Goal: Task Accomplishment & Management: Complete application form

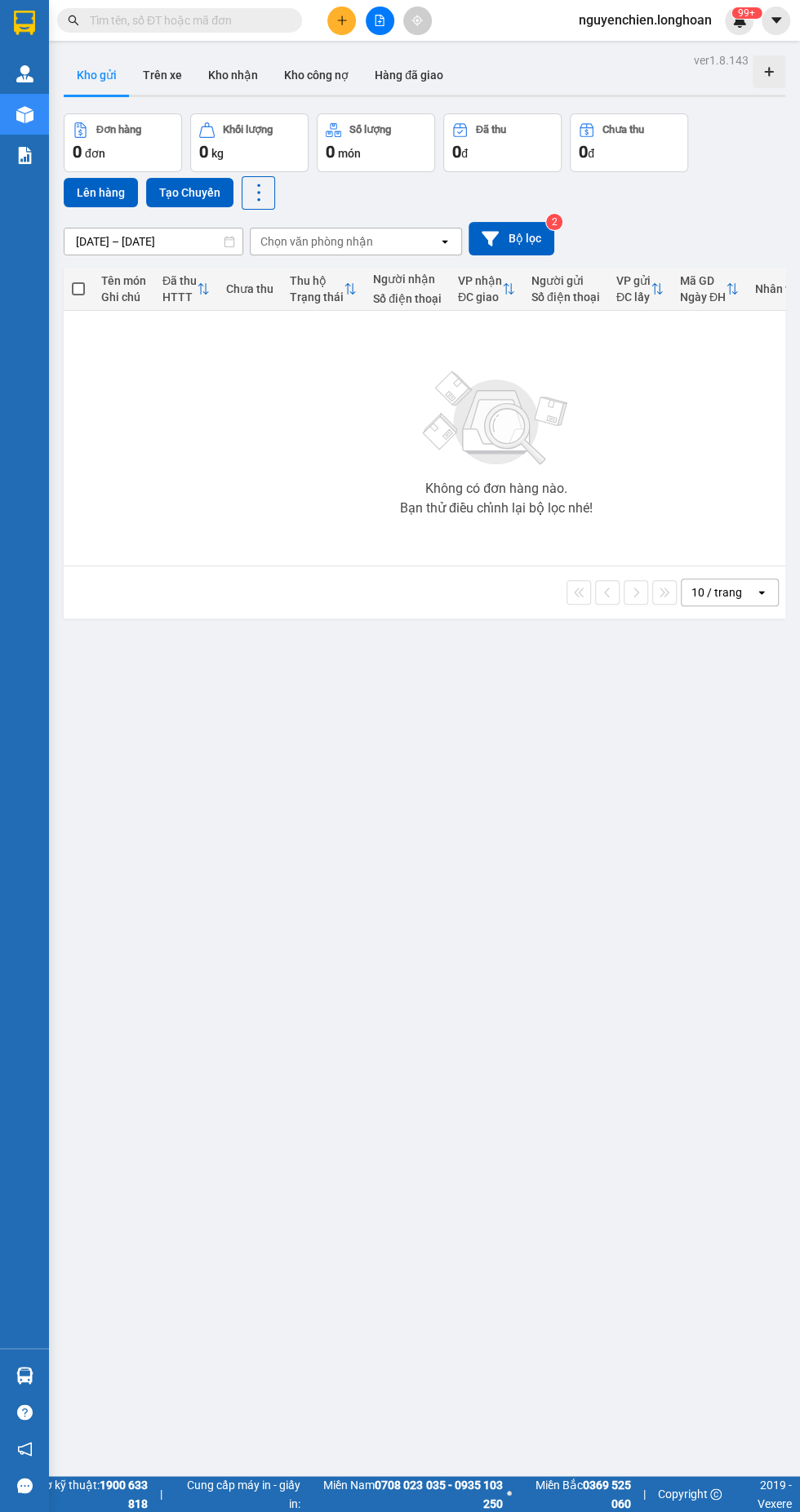
click at [224, 23] on input "text" at bounding box center [186, 20] width 193 height 18
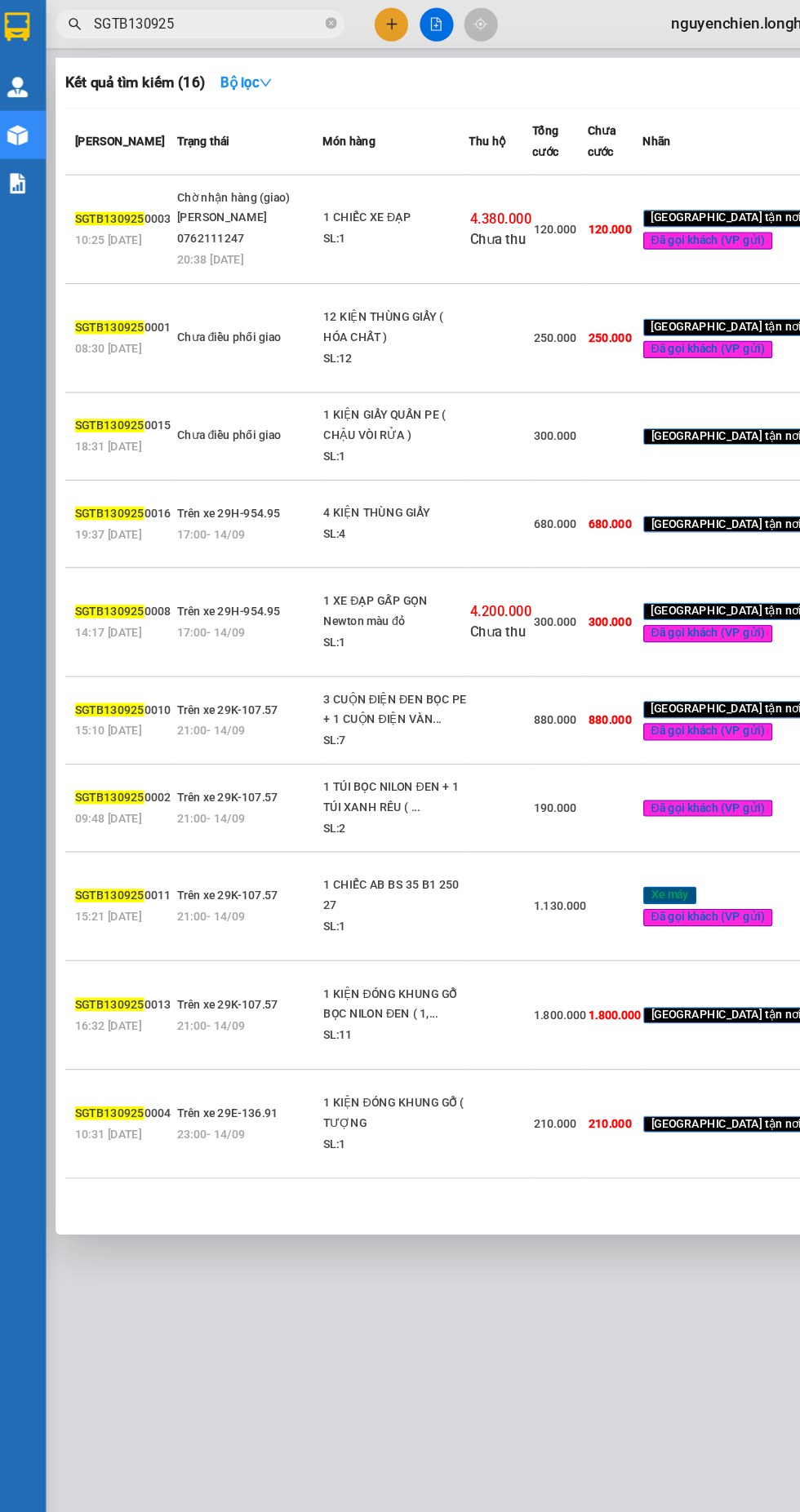
type input "SGTB130925"
click at [385, 23] on div at bounding box center [400, 756] width 800 height 1512
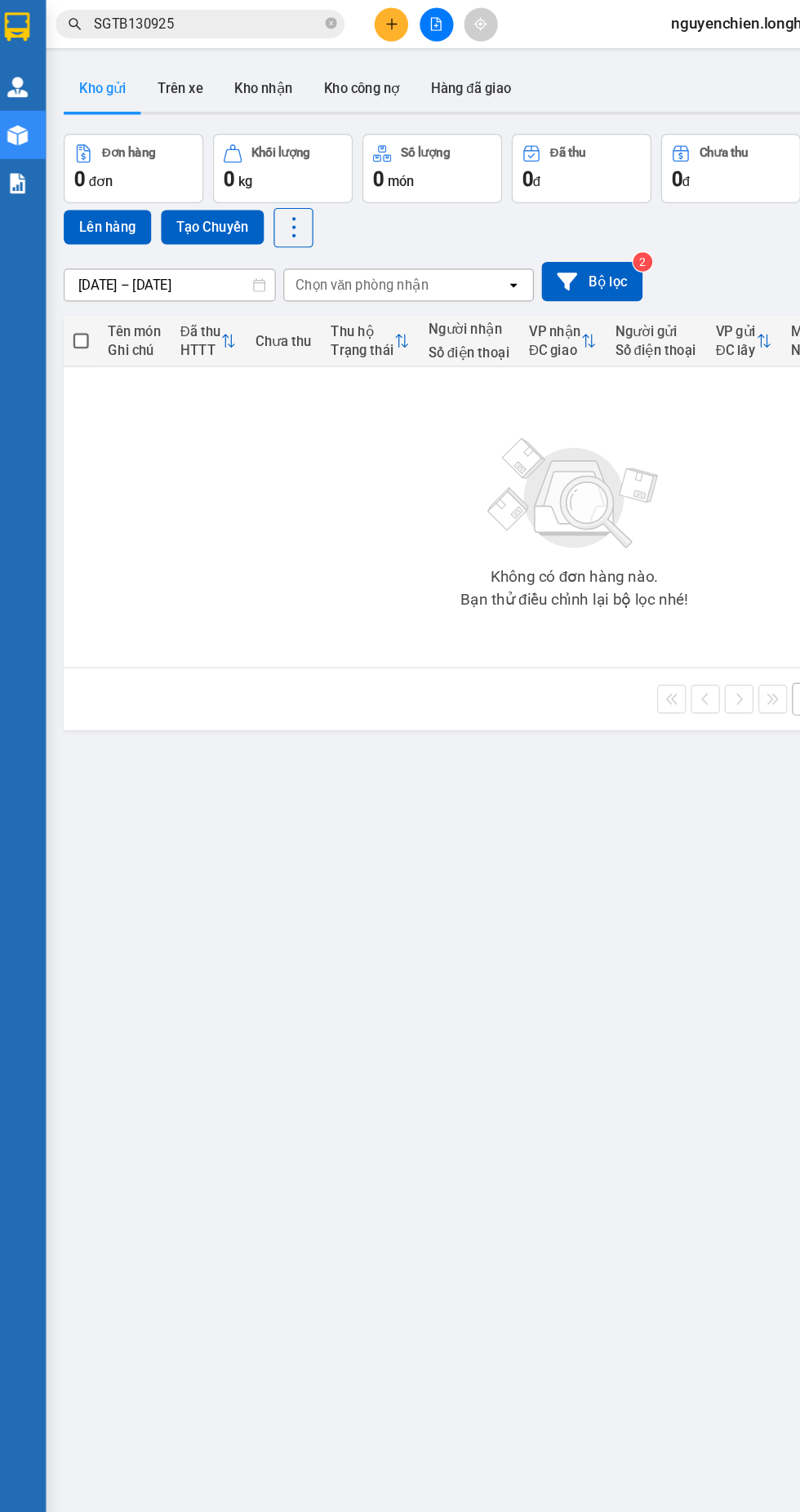
click at [381, 10] on button at bounding box center [381, 21] width 29 height 29
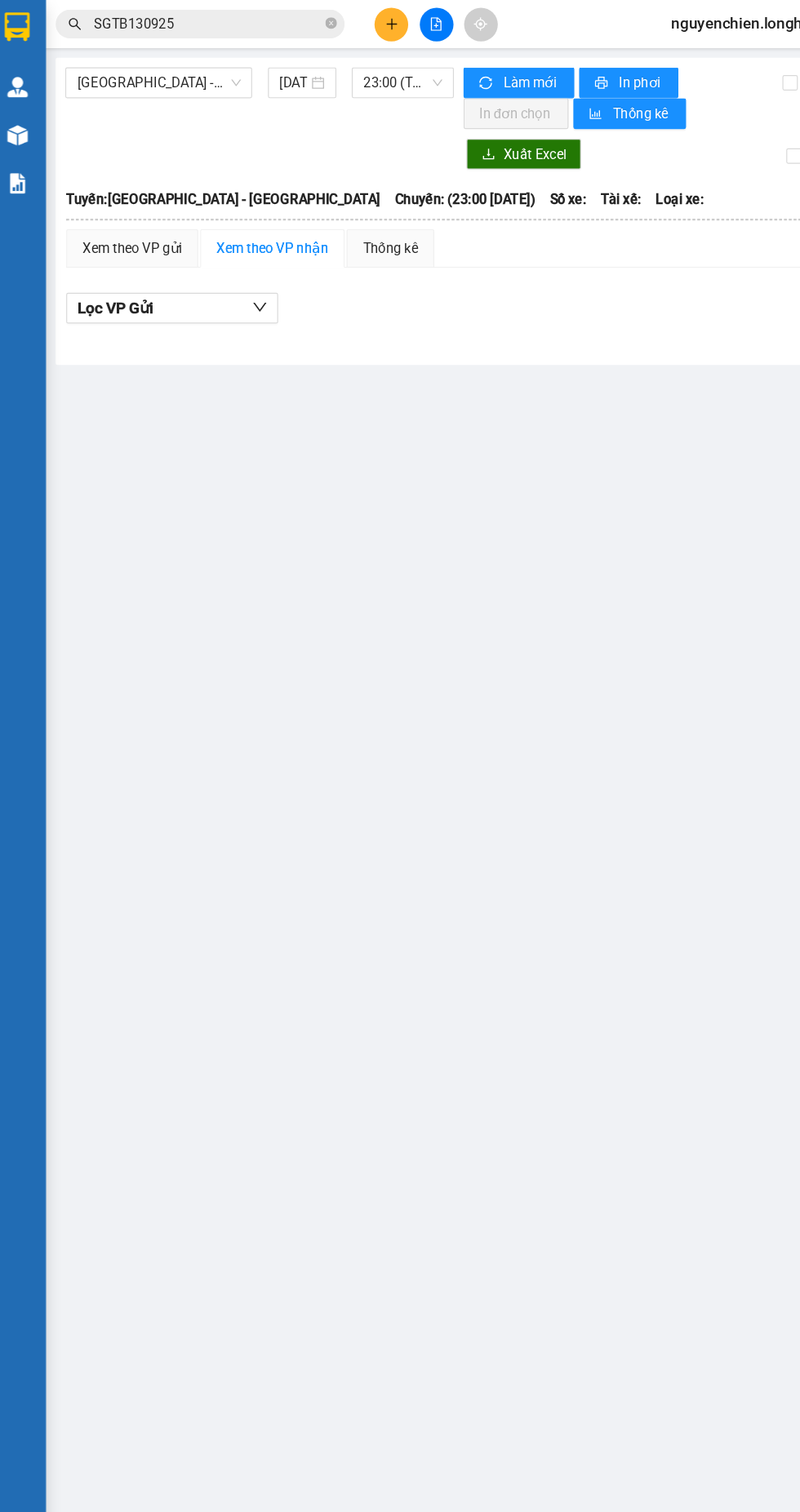
click at [35, 113] on div at bounding box center [25, 115] width 29 height 29
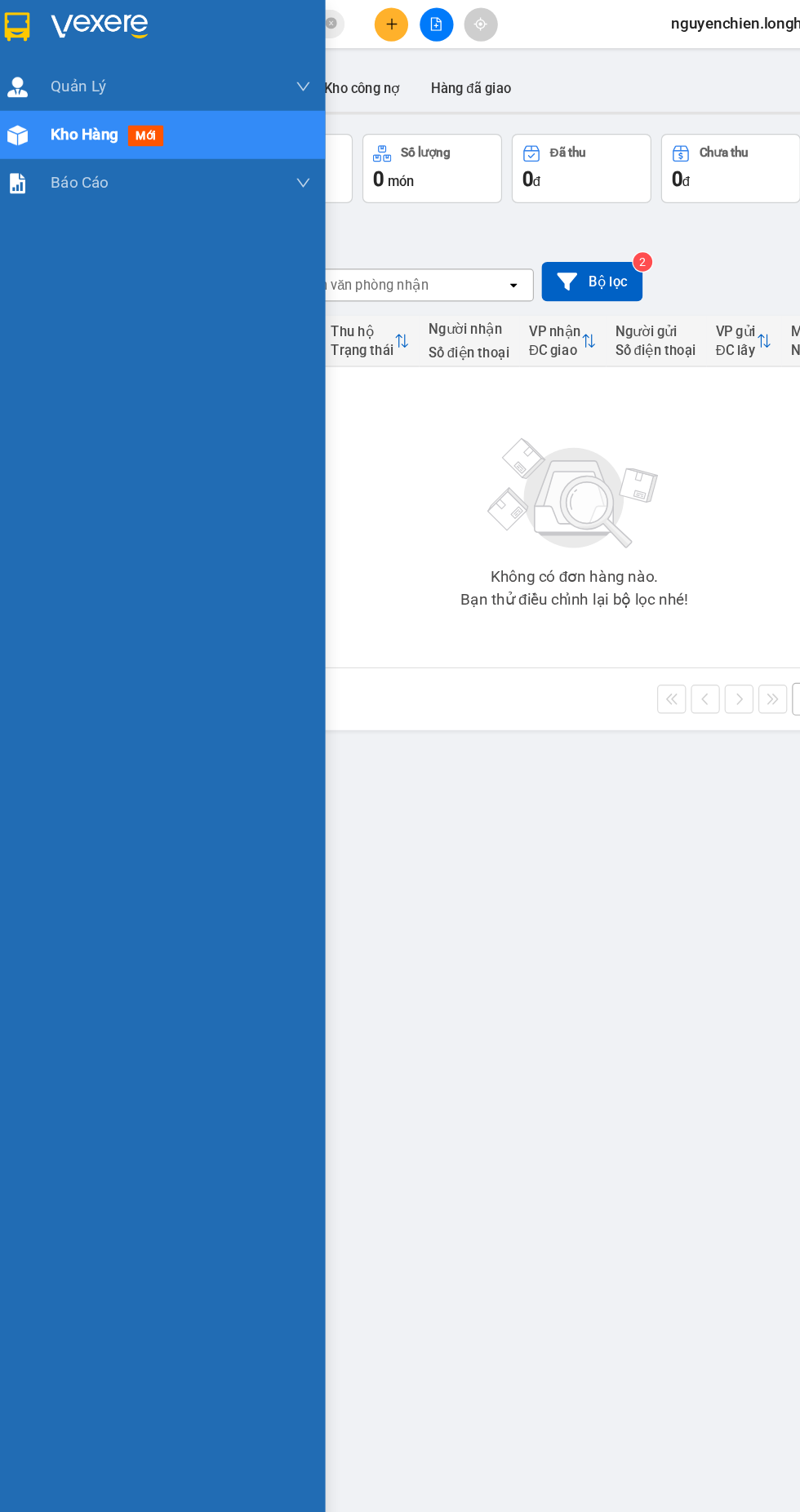
click at [519, 71] on div "Kho gửi Trên xe Kho nhận Kho công nợ Hàng đã giao" at bounding box center [424, 76] width 722 height 44
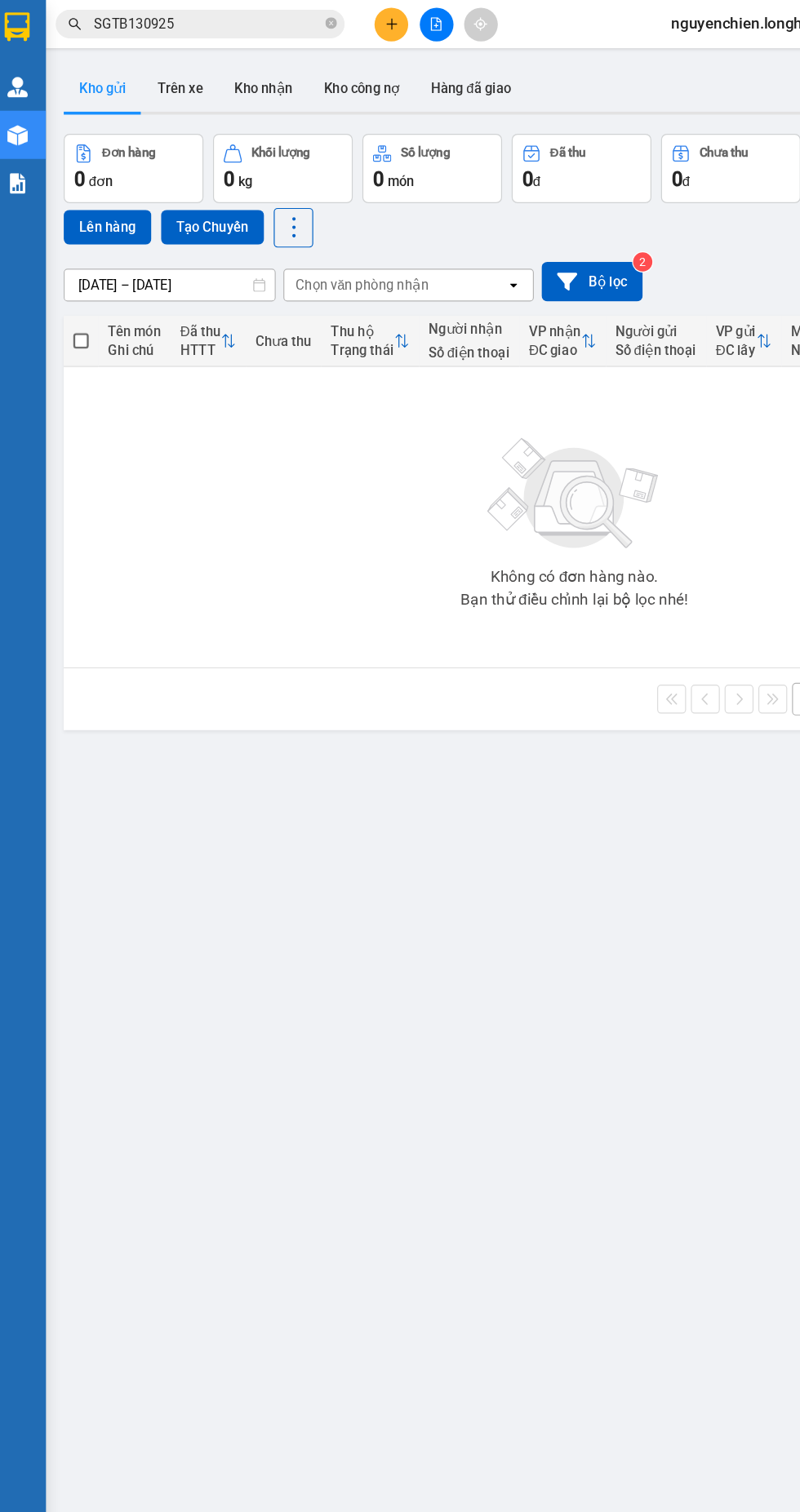
click at [206, 60] on button "Kho nhận" at bounding box center [232, 75] width 76 height 39
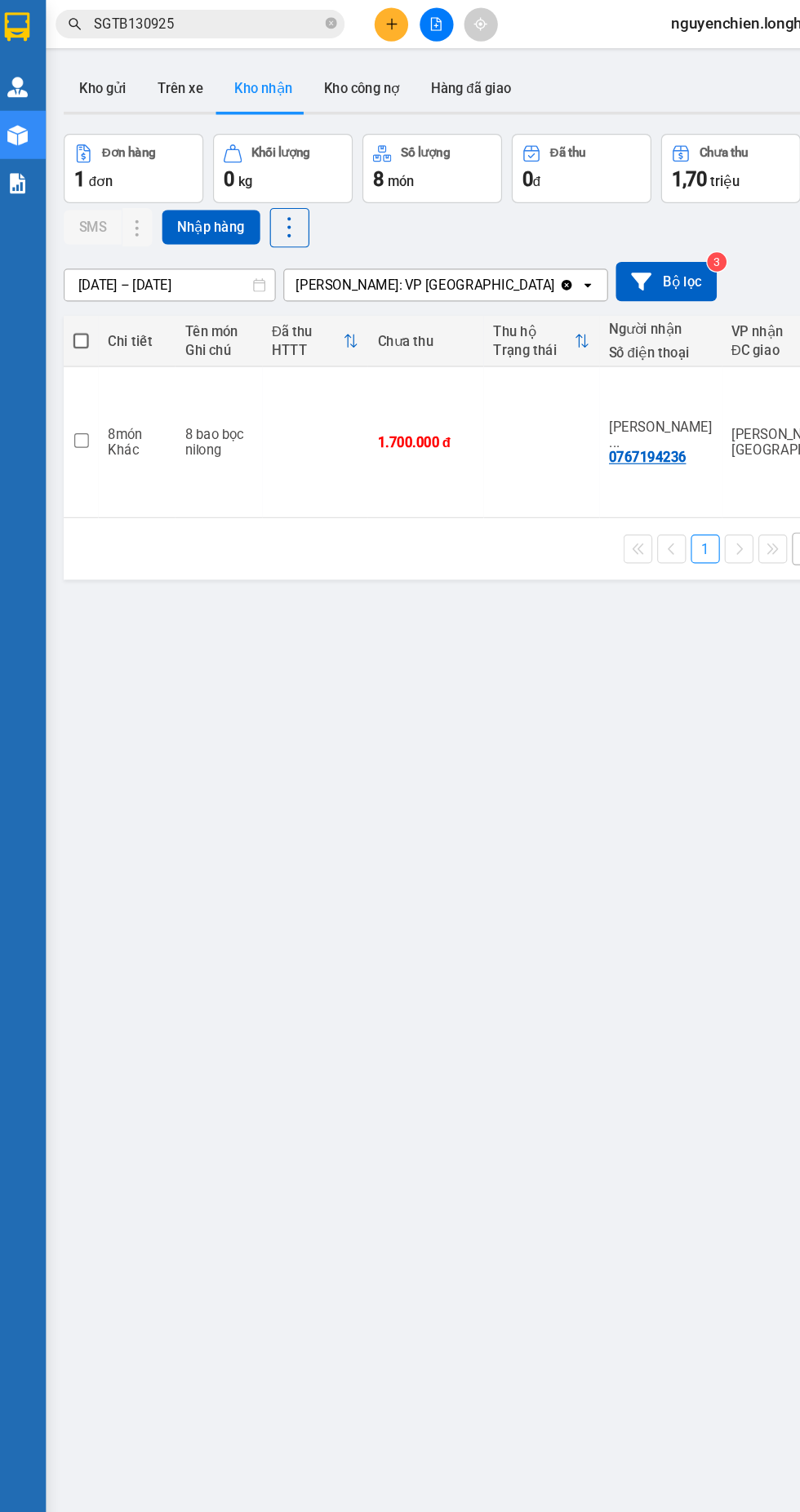
click at [80, 77] on button "Kho gửi" at bounding box center [97, 75] width 66 height 39
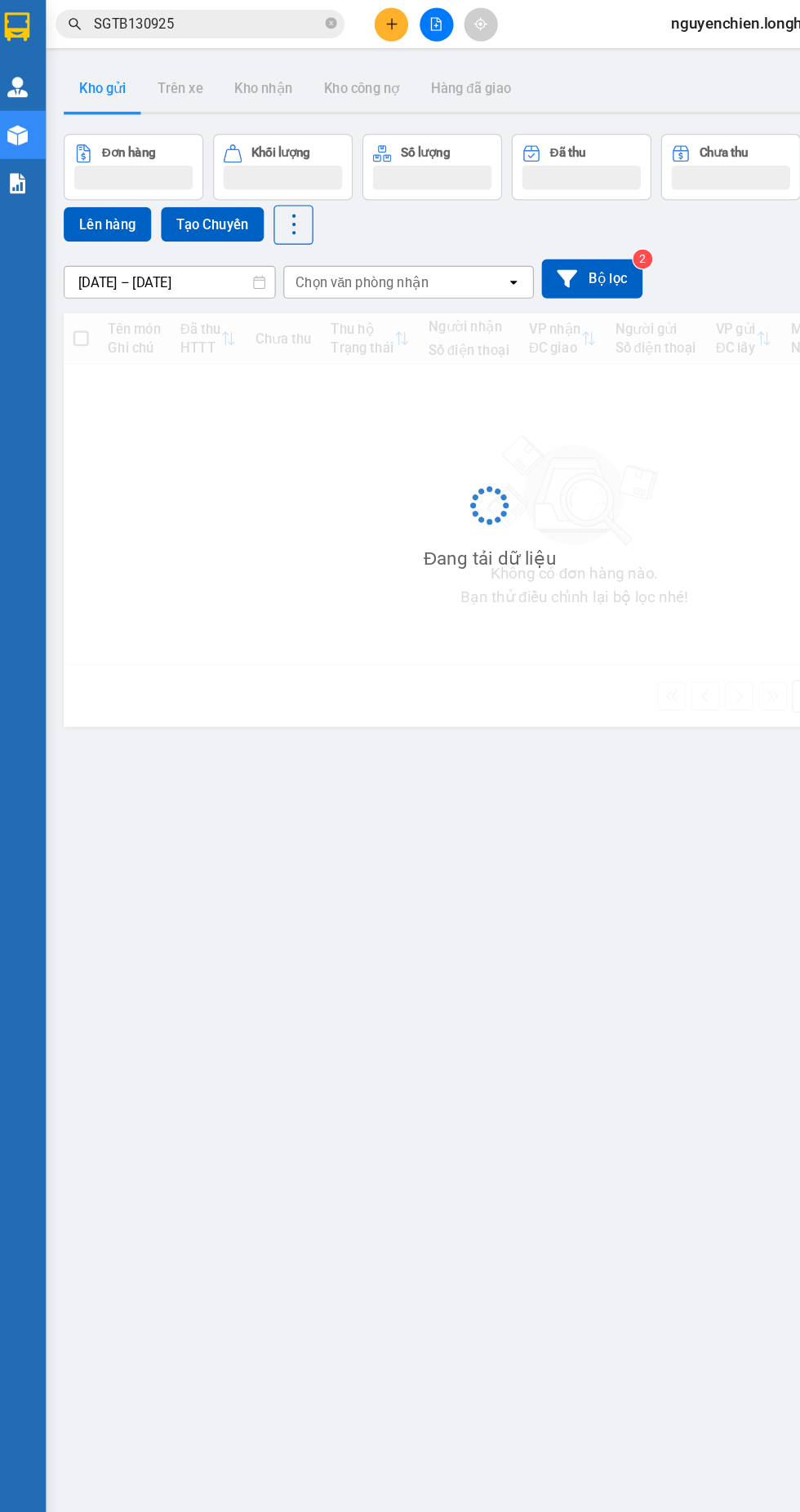
click at [379, 26] on button at bounding box center [381, 21] width 29 height 29
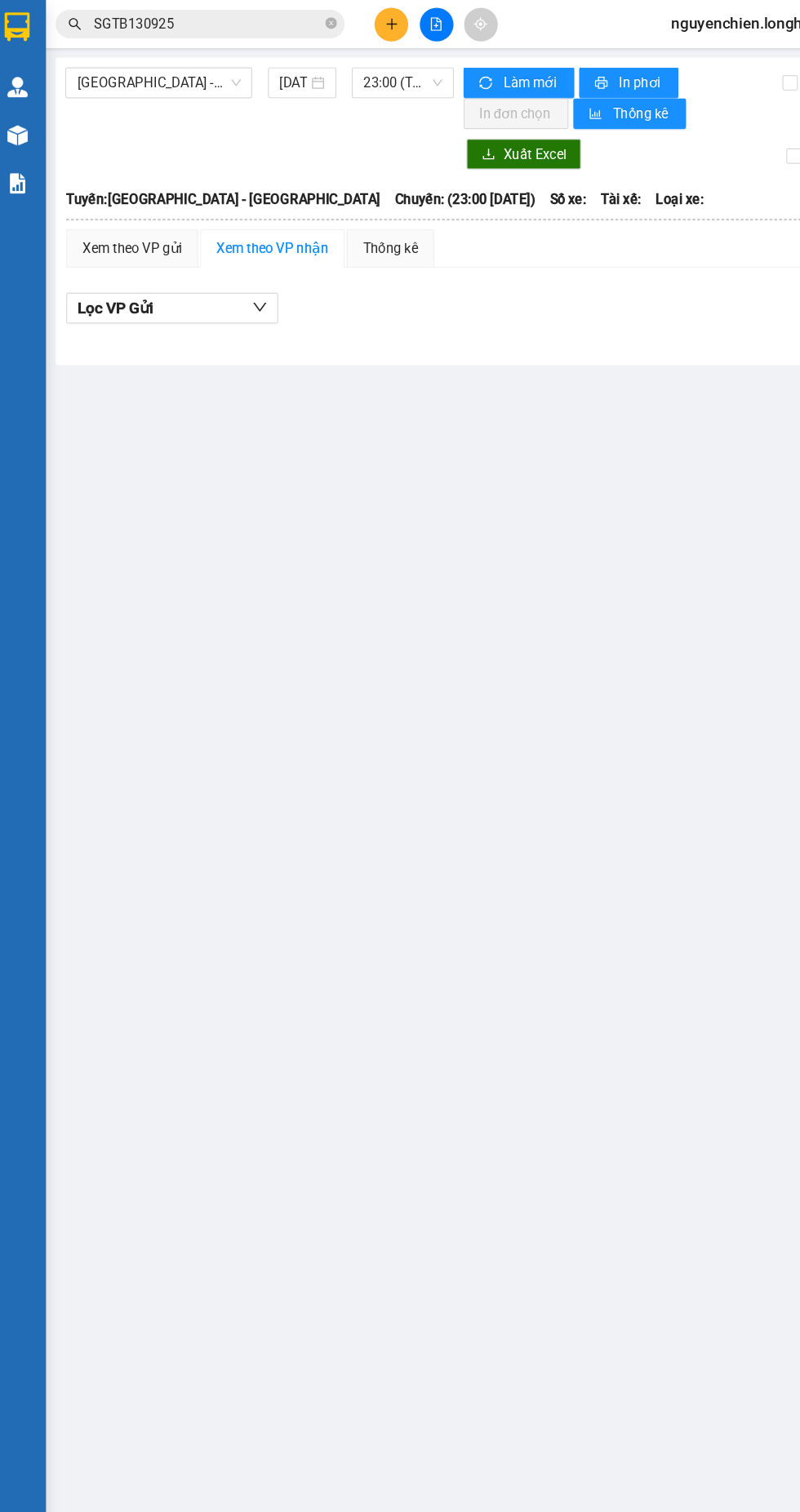
click at [155, 70] on span "Hải Phòng - Hà Nội" at bounding box center [144, 70] width 138 height 24
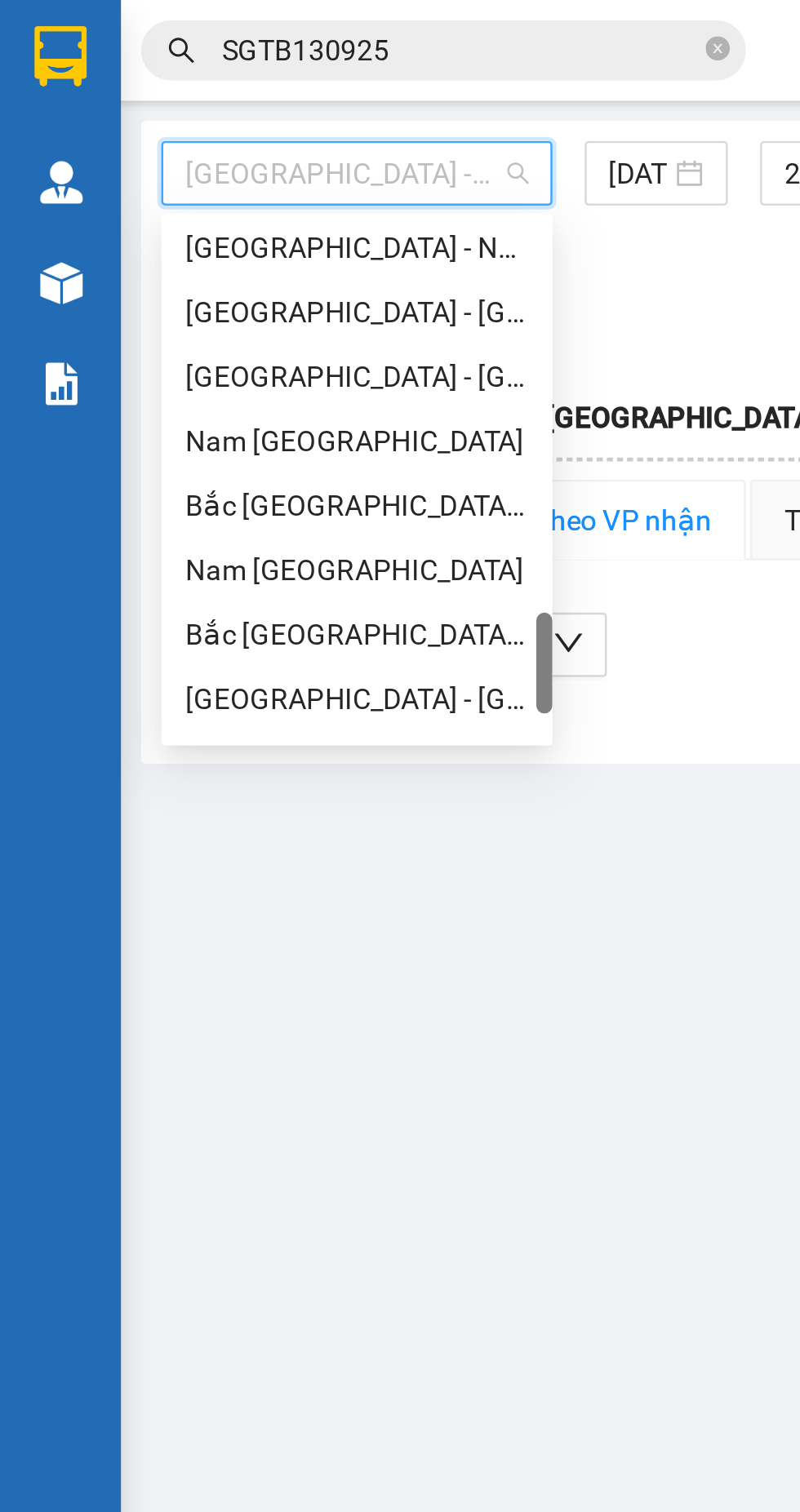
scroll to position [1051, 0]
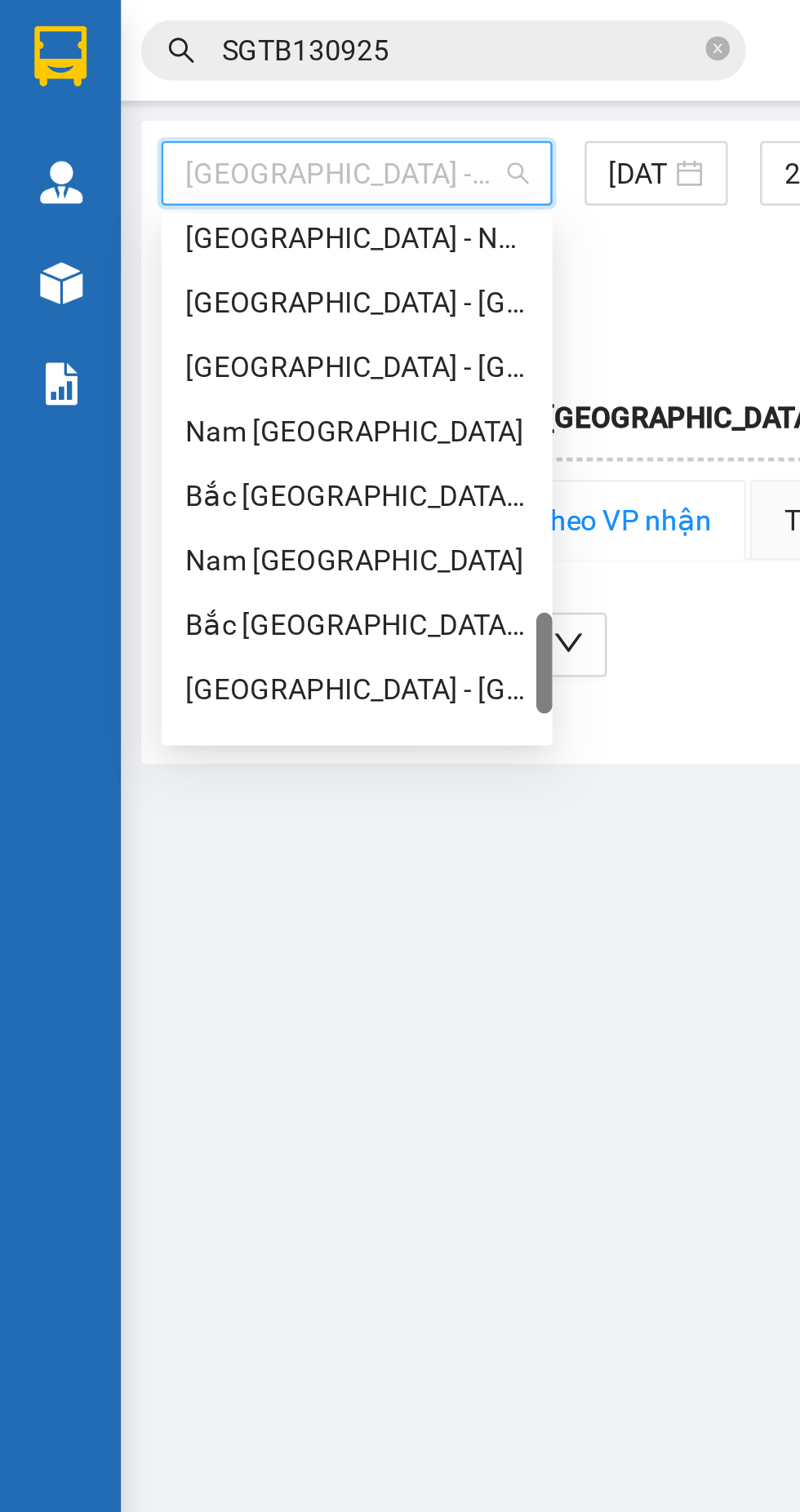
click at [155, 225] on div "Nam Trung Bắc QL1A" at bounding box center [144, 227] width 138 height 18
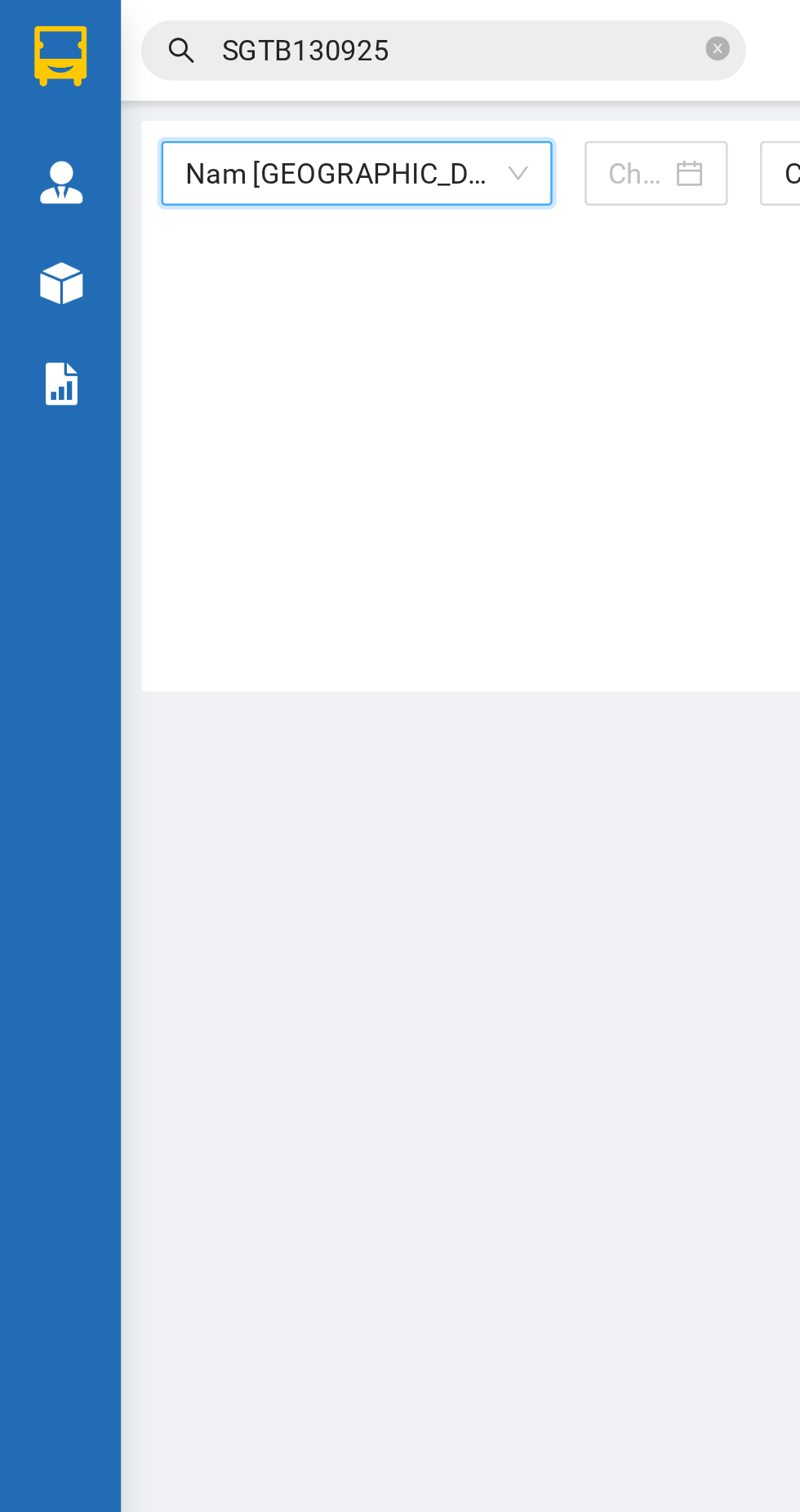
type input "14/09/2025"
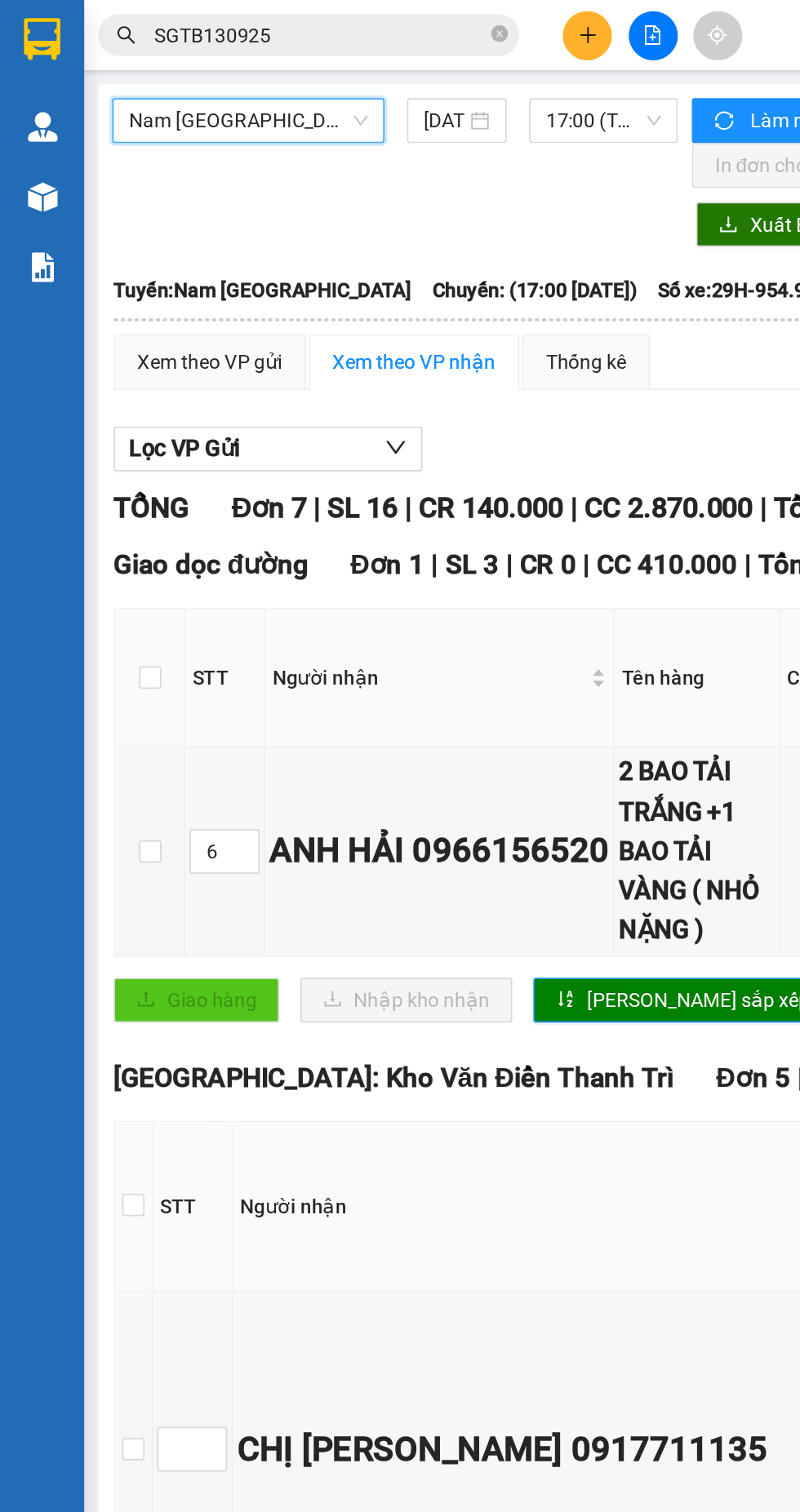
scroll to position [0, 8]
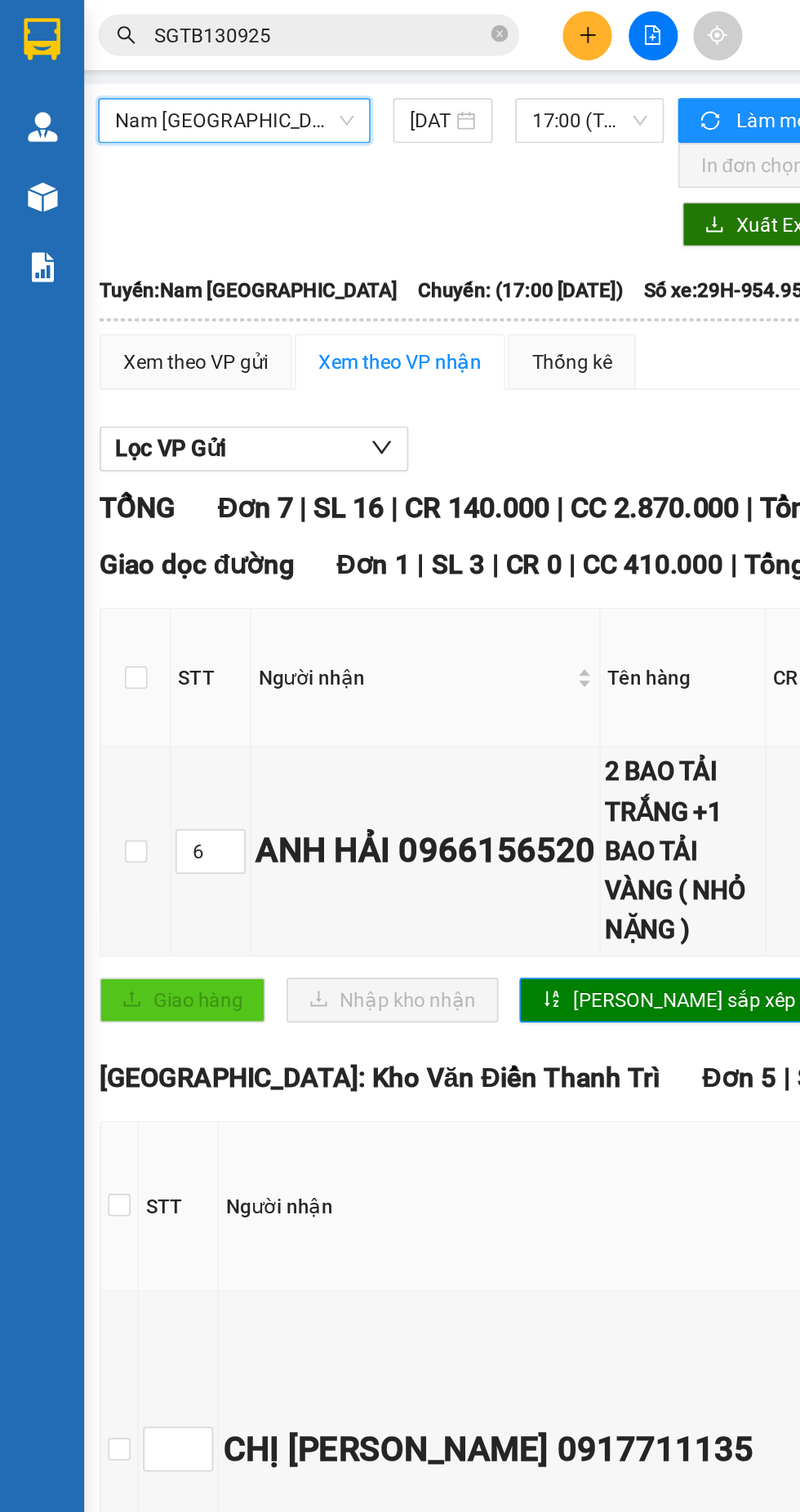
click at [335, 68] on span "17:00 (TC) - 29H-954.95" at bounding box center [342, 70] width 67 height 24
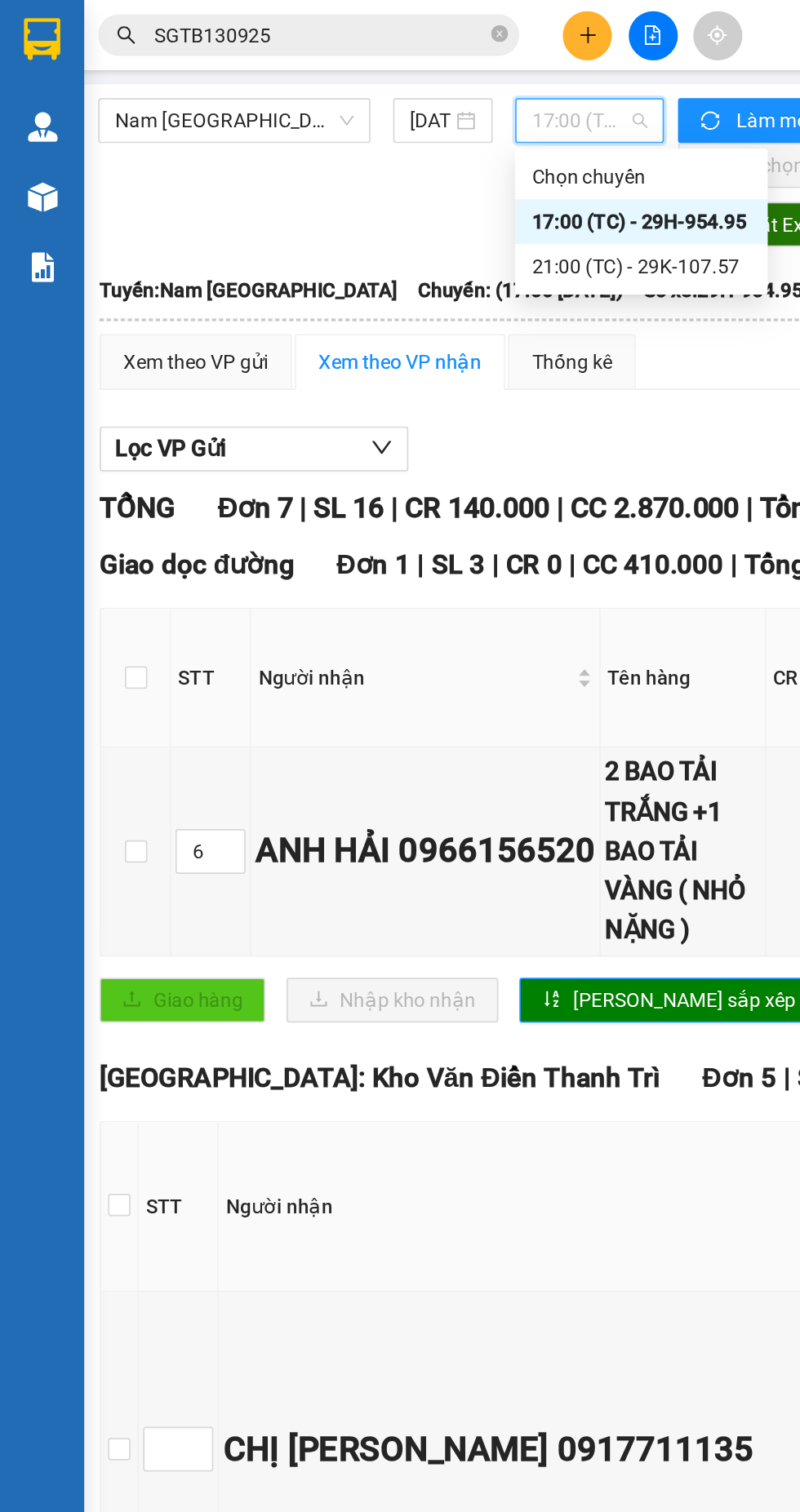
click at [351, 154] on div "21:00 (TC) - 29K-107.57" at bounding box center [373, 155] width 128 height 18
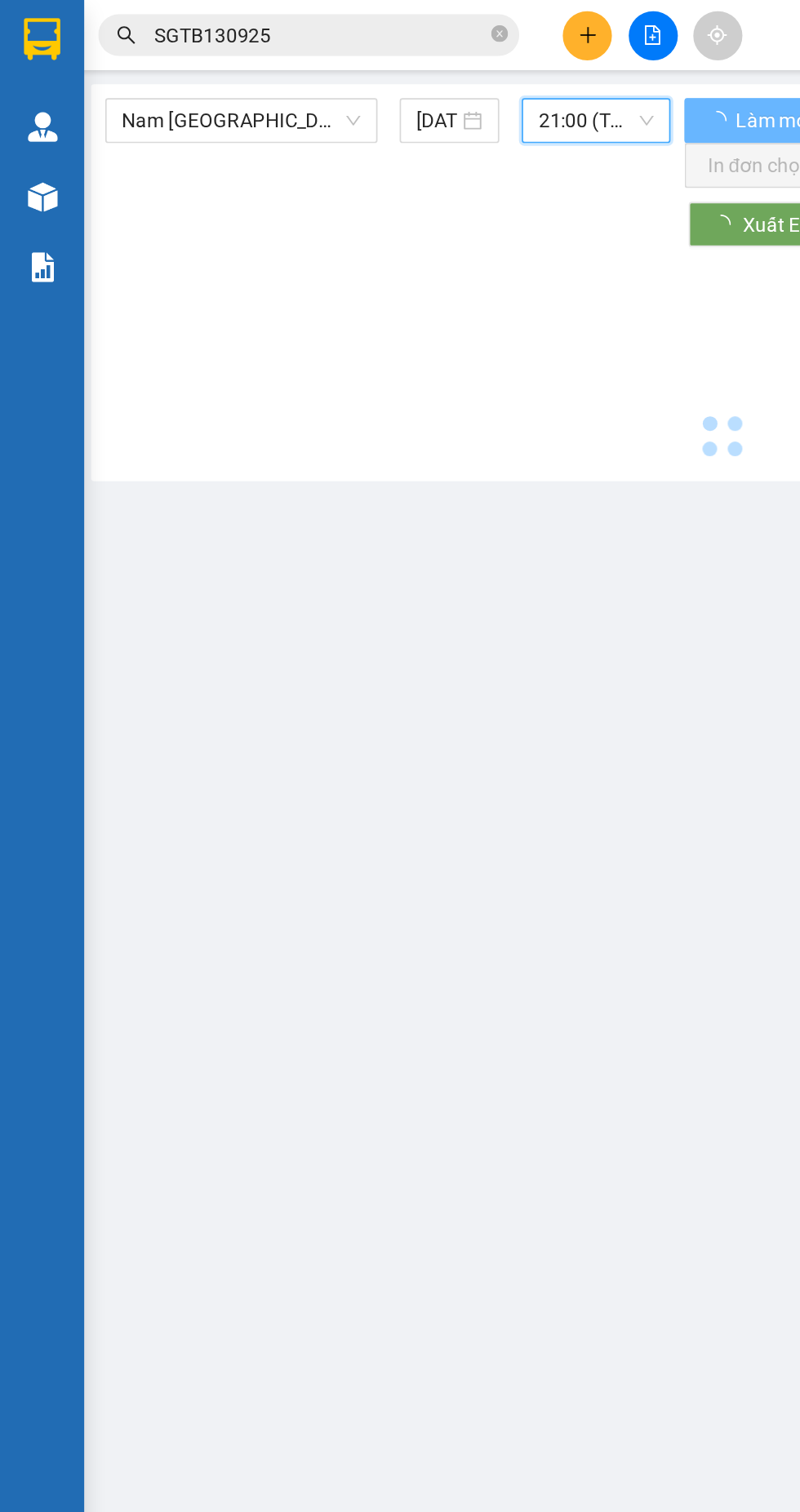
scroll to position [0, 4]
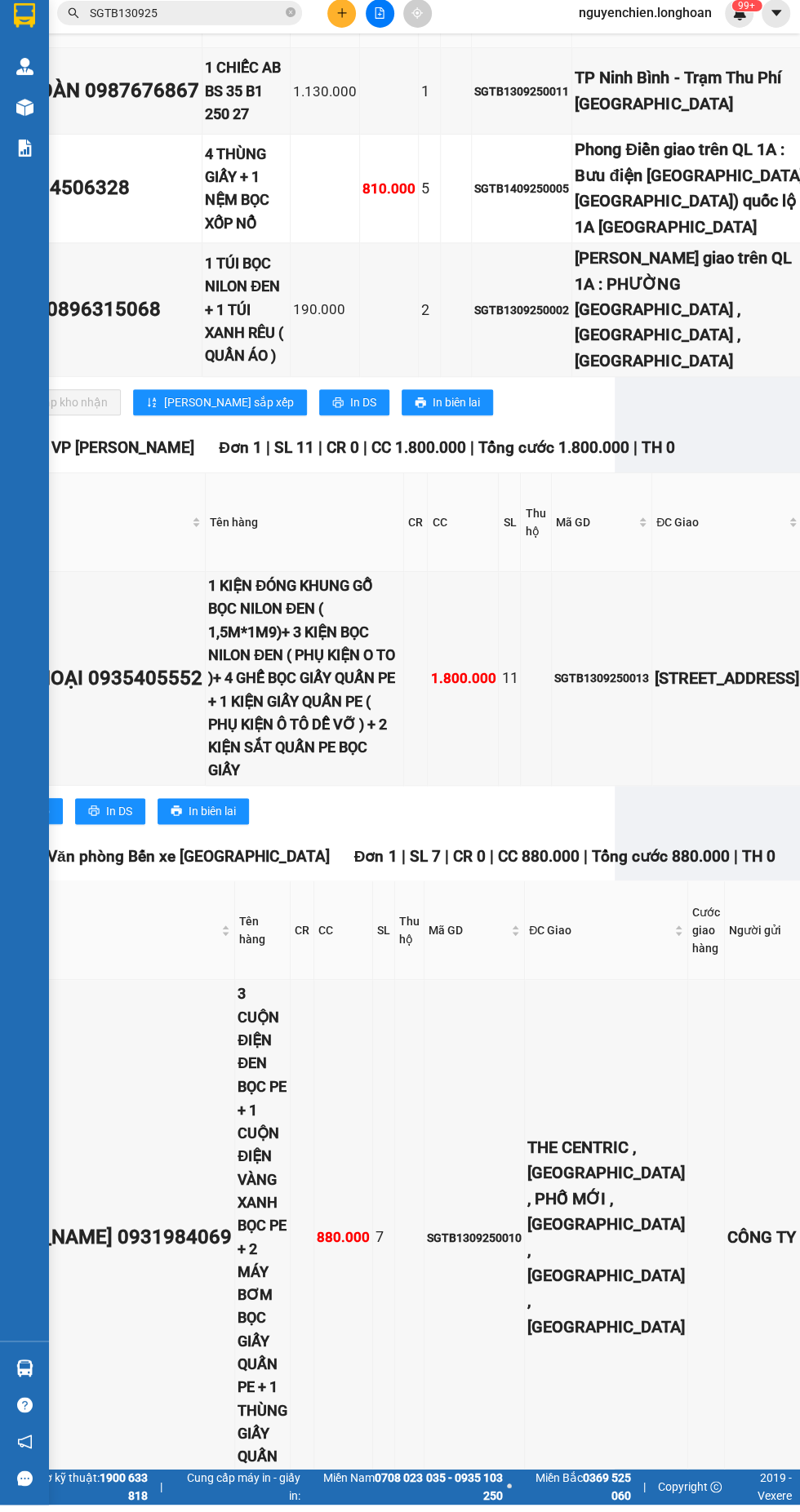
scroll to position [379, 185]
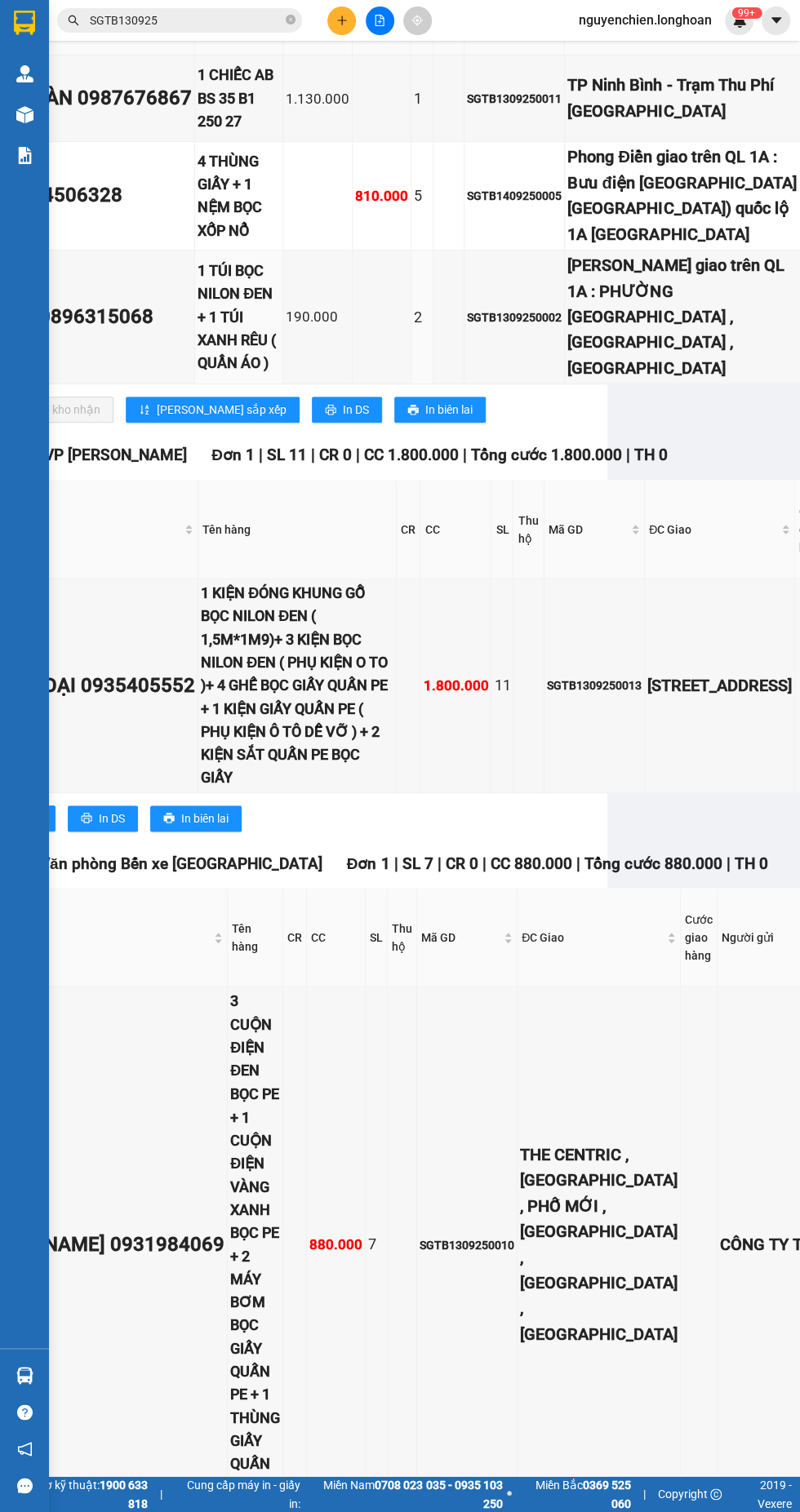
click at [210, 14] on input "SGTB130925" at bounding box center [186, 20] width 193 height 18
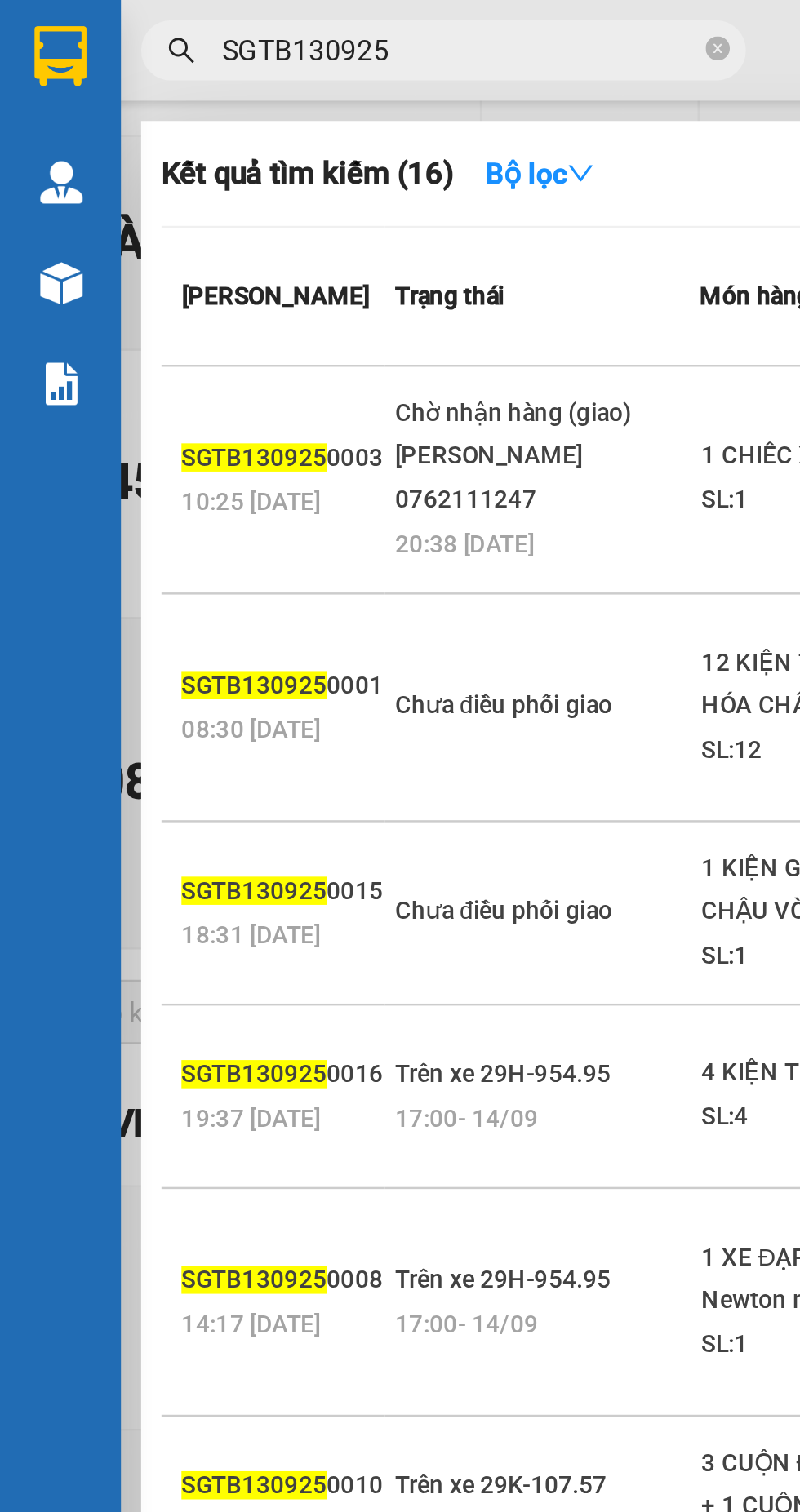
click at [274, 17] on input "SGTB130925" at bounding box center [186, 20] width 193 height 18
click at [278, 12] on input "SGTB130925" at bounding box center [186, 20] width 193 height 18
click at [288, 12] on span at bounding box center [291, 20] width 10 height 18
click at [213, 15] on input "SGTB130925" at bounding box center [186, 20] width 193 height 18
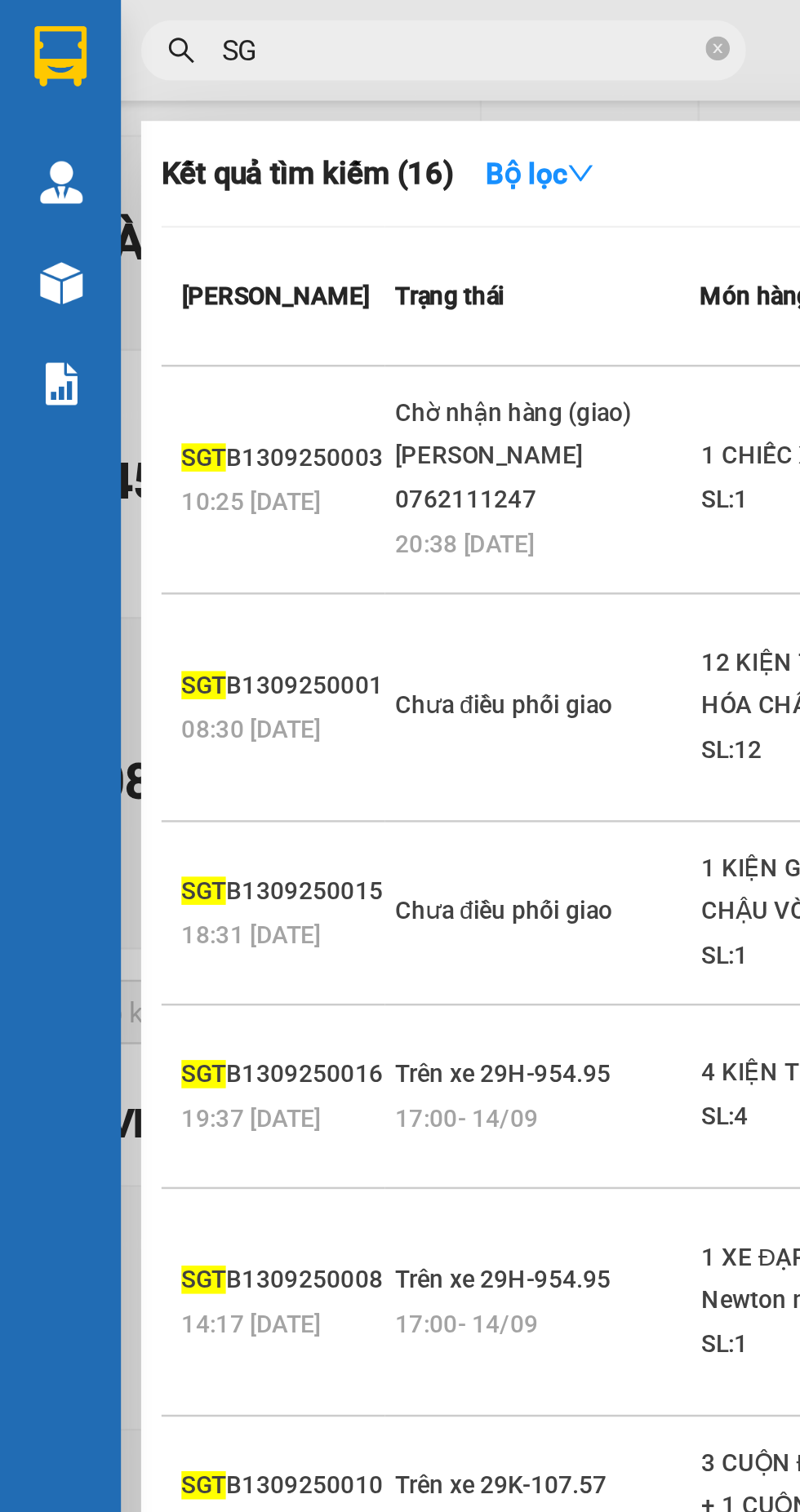
type input "S"
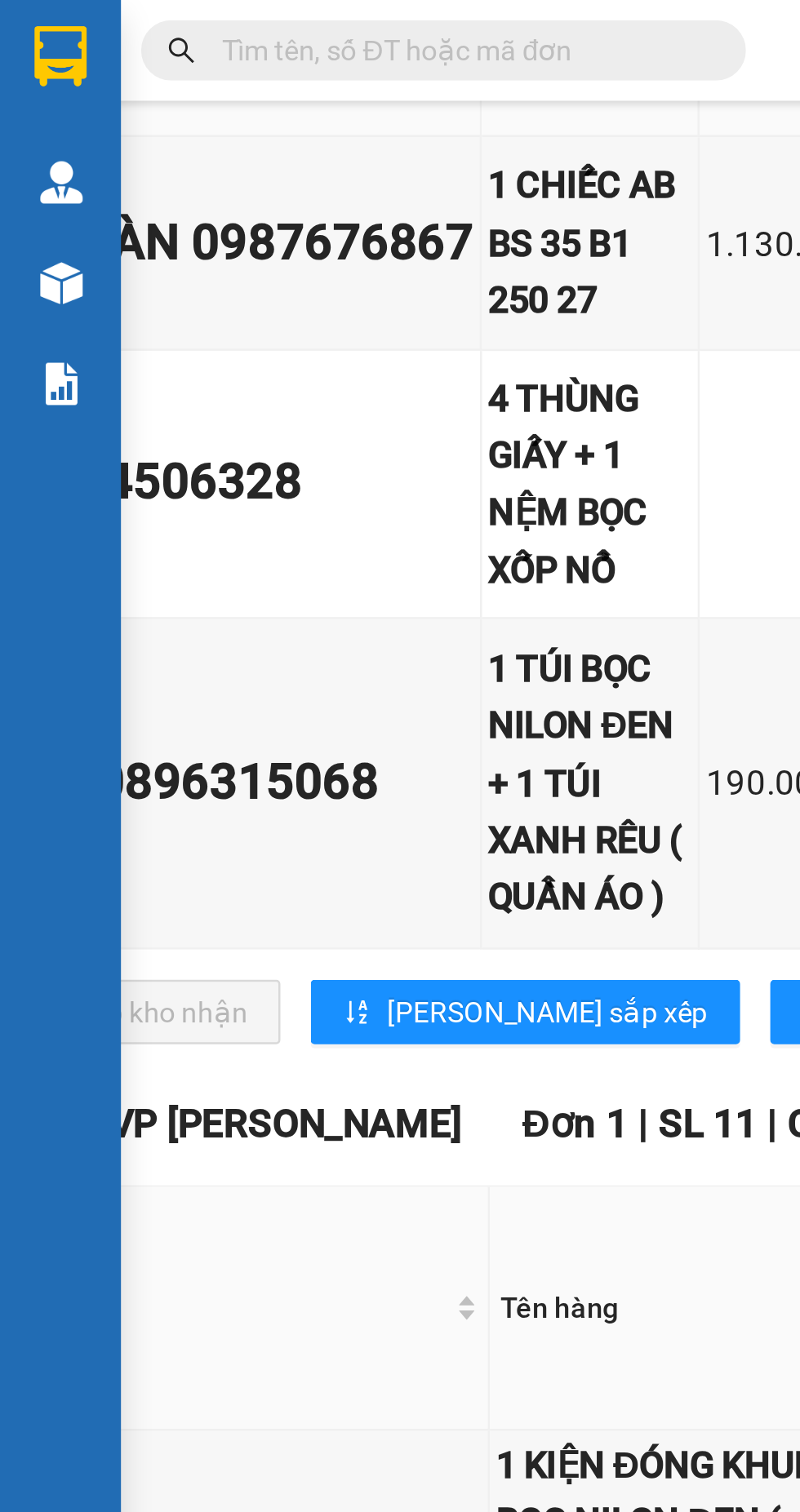
paste input "SGTB1309250002"
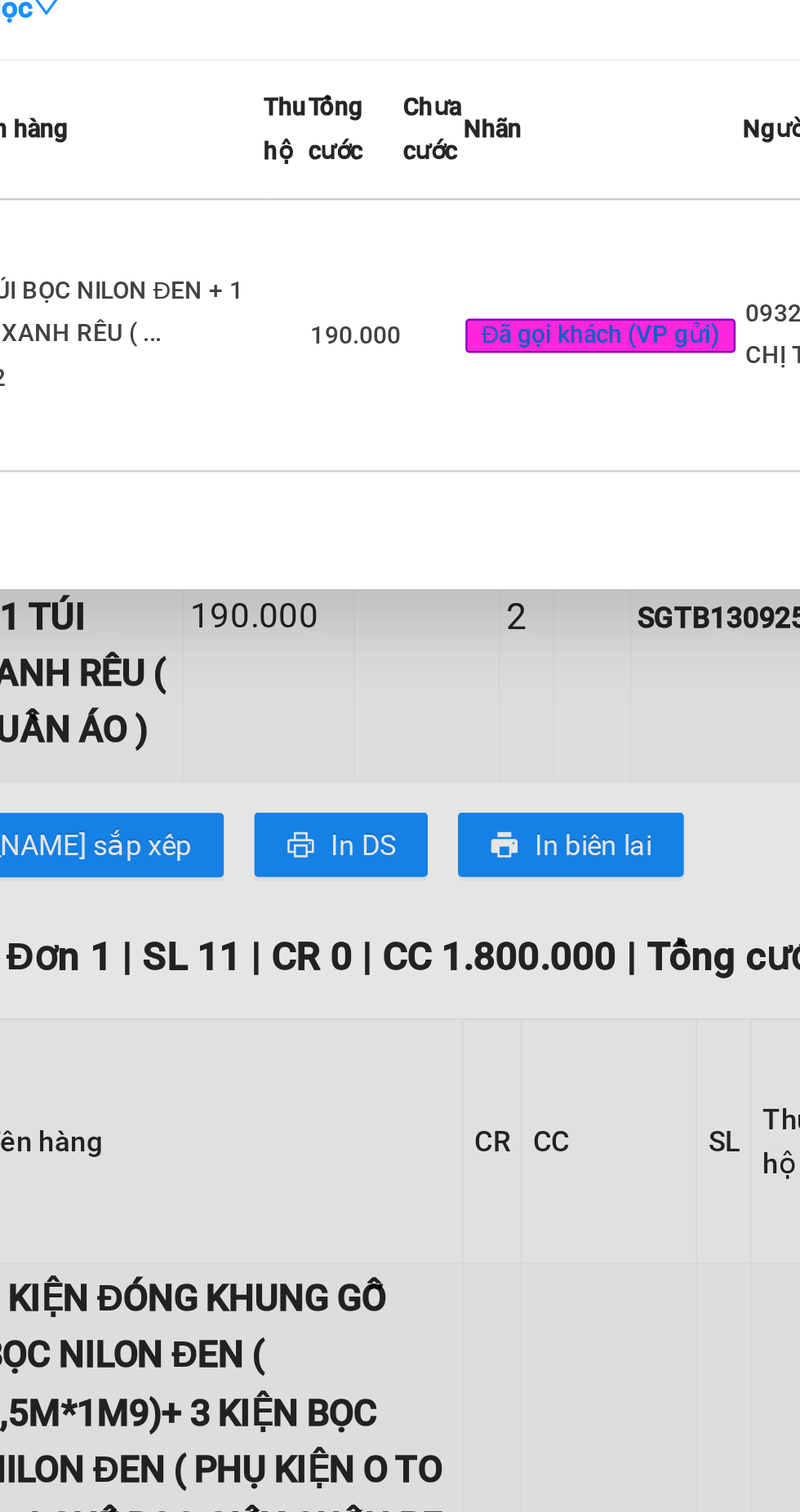
type input "SGTB1309250002"
click at [457, 211] on span "Đã gọi khách (VP gửi)" at bounding box center [452, 203] width 109 height 15
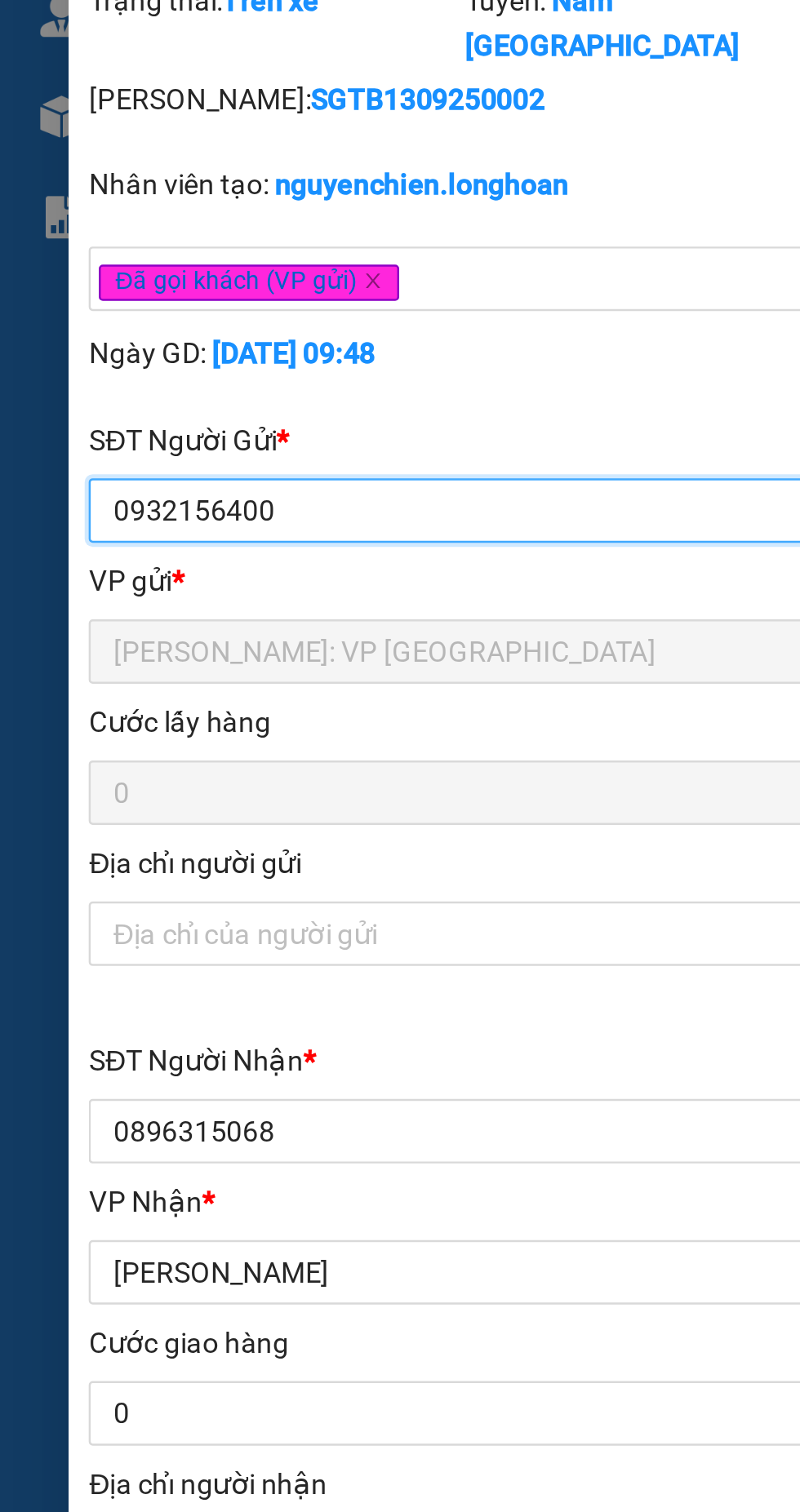
type input "0932156400"
type input "CHỊ THU"
type input "0896315068"
type input "A NAM"
type input "Hồng Lĩnh giao trên QL 1A : PHƯỜNG ĐẬU LIÊU , HỒNG LĨNH , HÀ TĨNH"
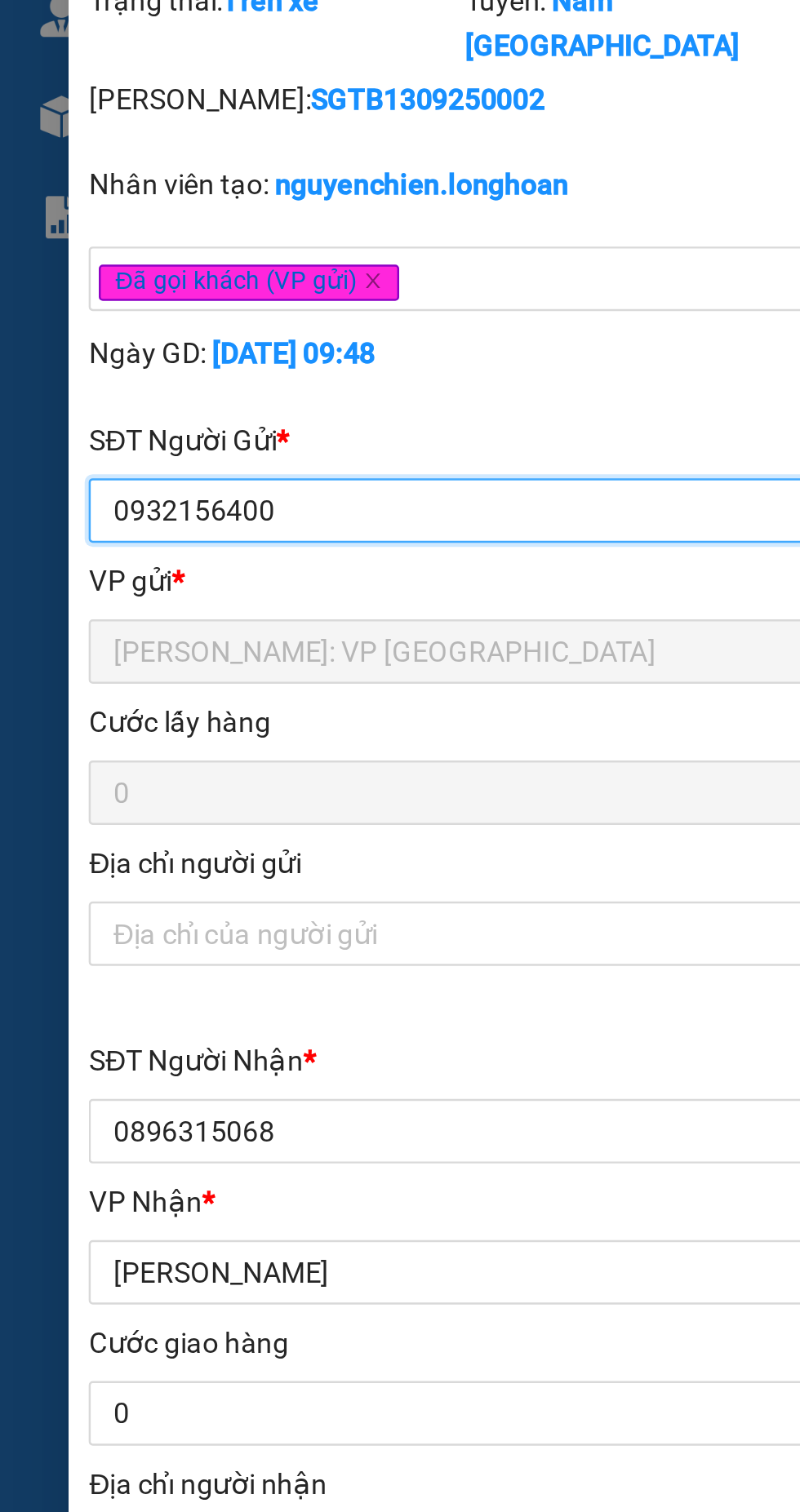
type input "NHẬN NGUYÊN KIỆN GIAO NGUYÊN KIỆN, HƯ VỠ K ĐỀN"
type input "190.000"
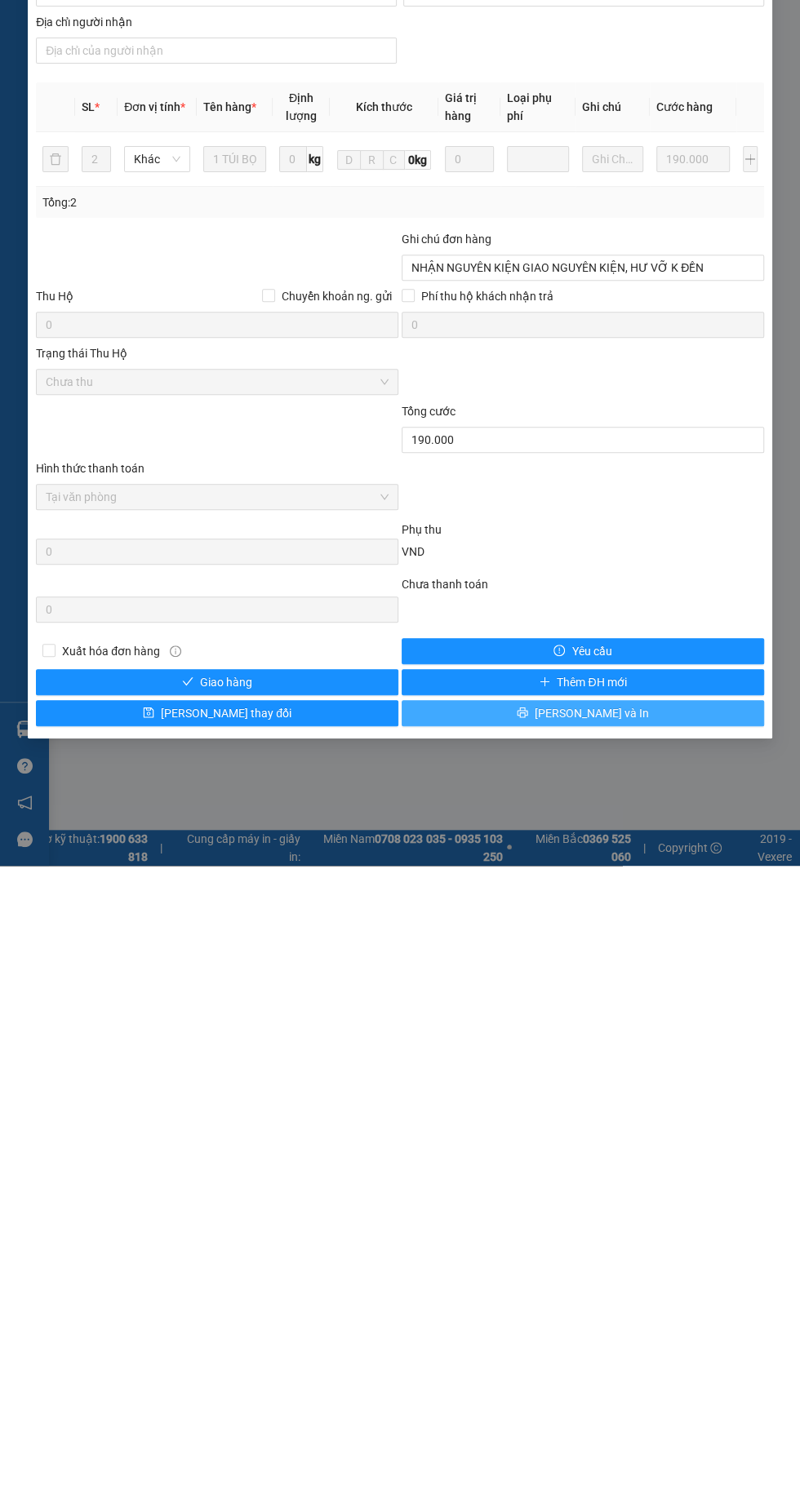
click at [662, 1346] on button "Lưu và In" at bounding box center [583, 1359] width 362 height 26
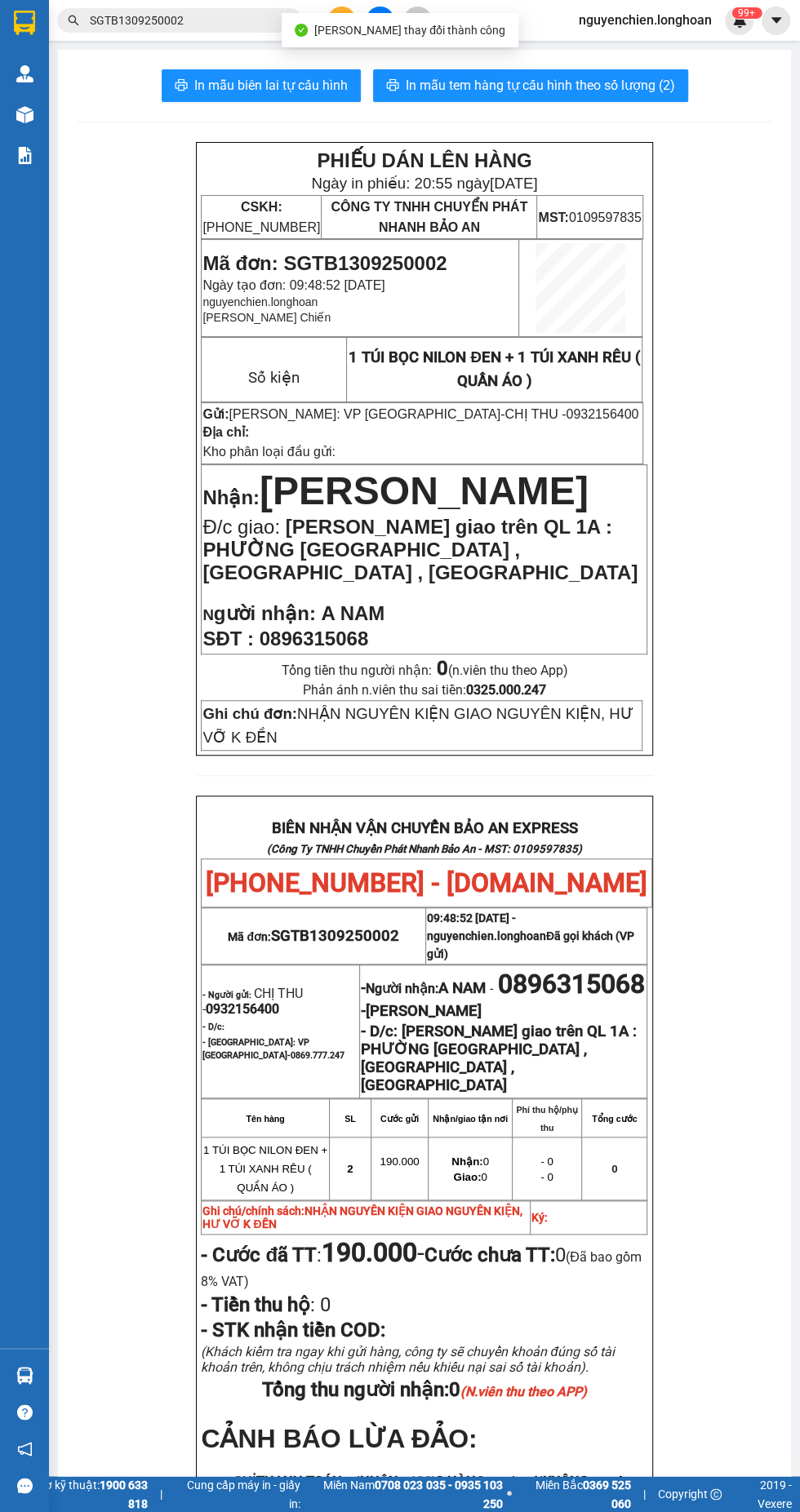
scroll to position [70, 0]
